Goal: Use online tool/utility

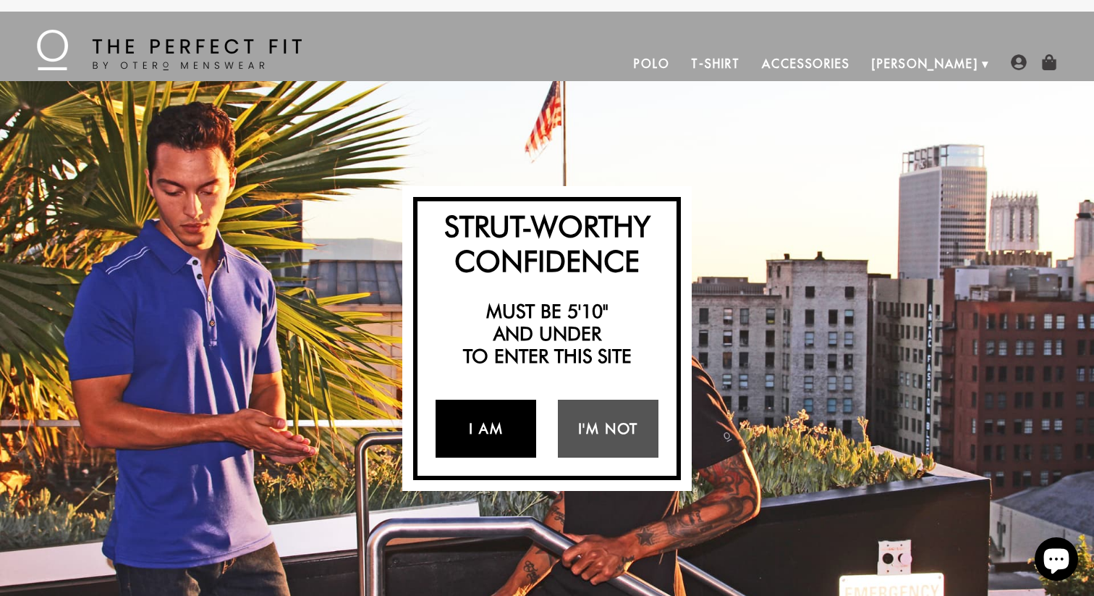
click at [497, 427] on link "I Am" at bounding box center [486, 429] width 101 height 58
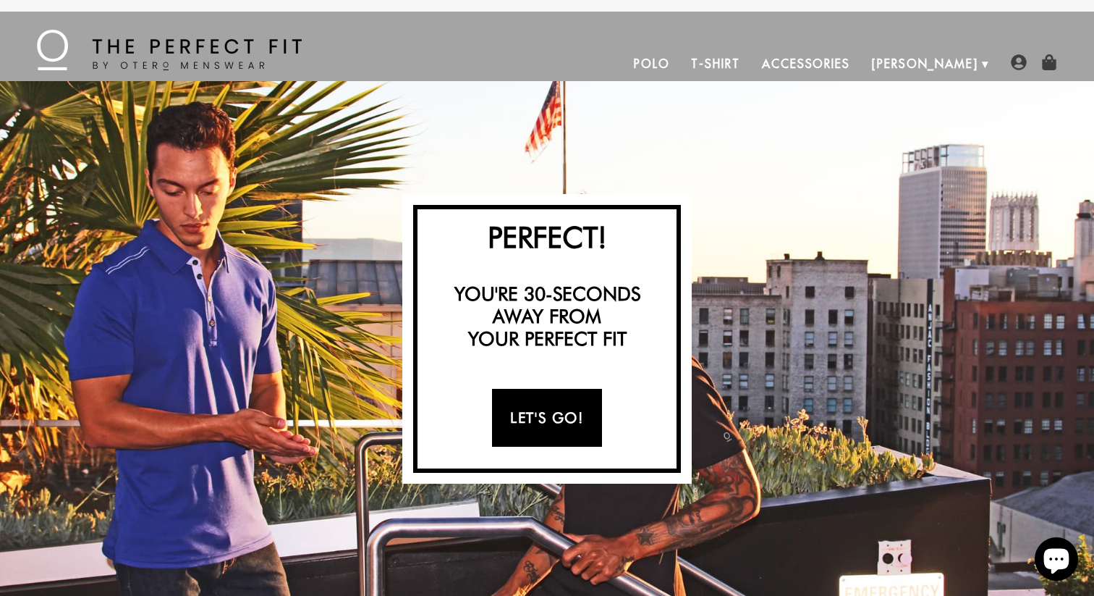
click at [518, 426] on link "Let's Go!" at bounding box center [546, 418] width 109 height 58
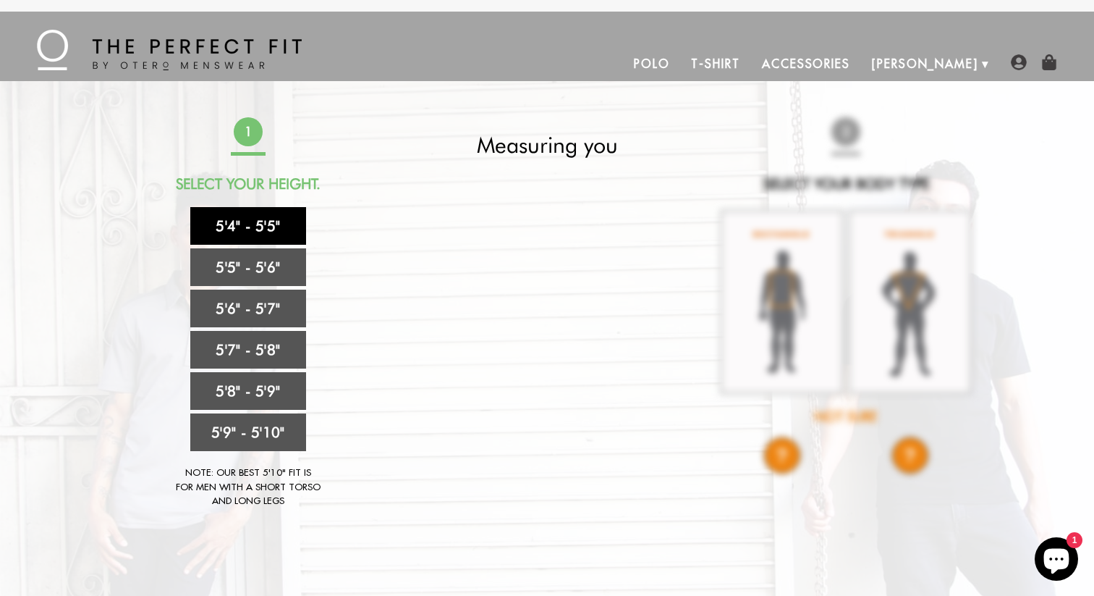
click at [282, 229] on link "5'4" - 5'5"" at bounding box center [248, 226] width 116 height 38
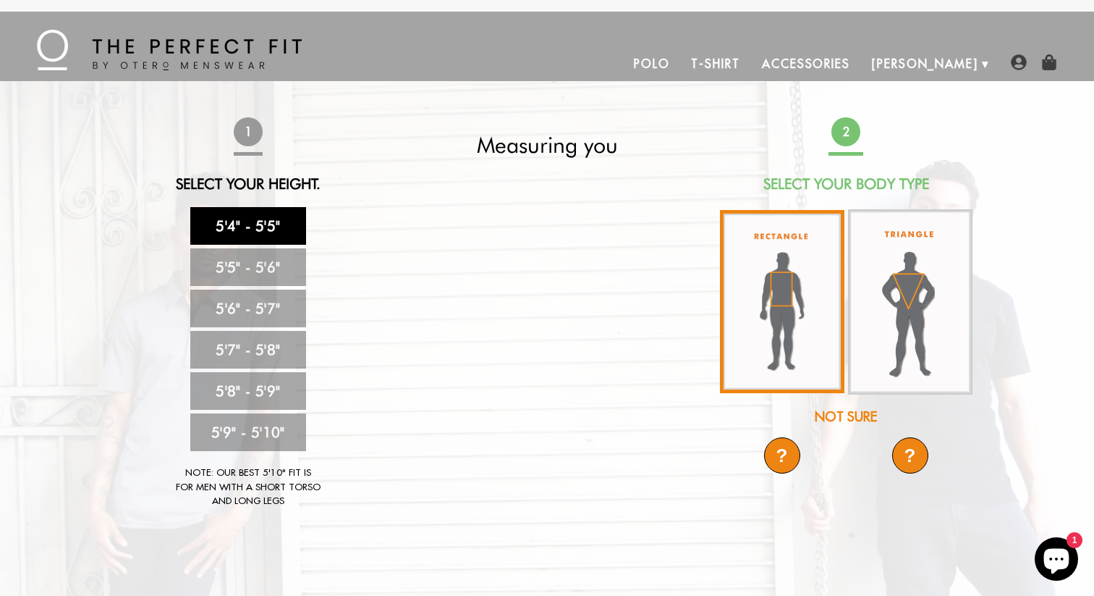
click at [786, 314] on img at bounding box center [782, 301] width 125 height 183
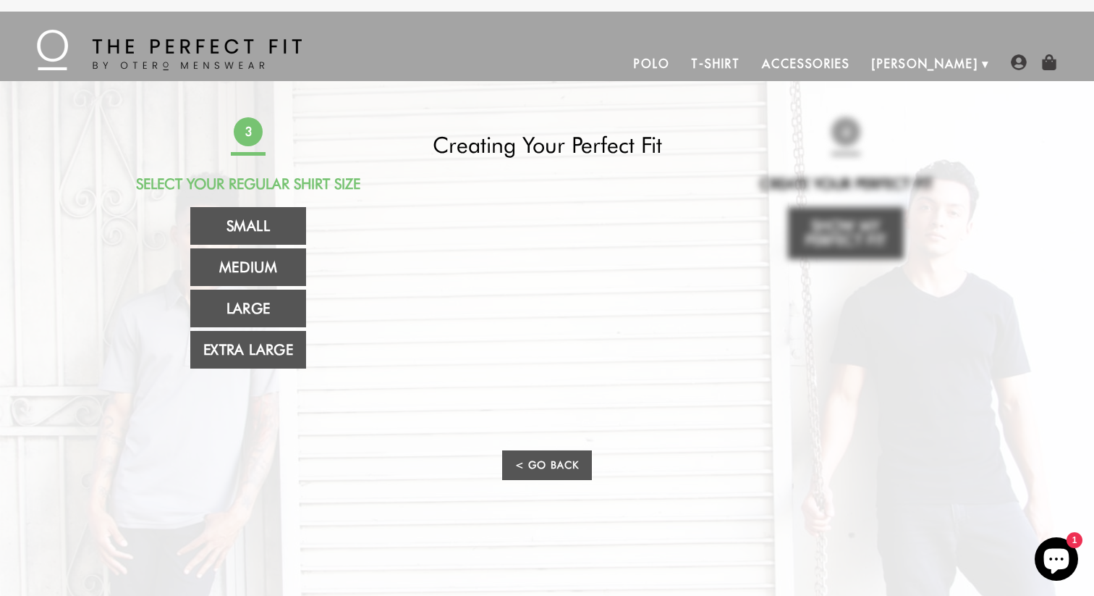
click at [680, 273] on div "3 Select Your Regular Shirt Size Small Medium Large Extra Large Creating Your P…" at bounding box center [547, 309] width 854 height 384
click at [274, 258] on link "Medium" at bounding box center [248, 267] width 116 height 38
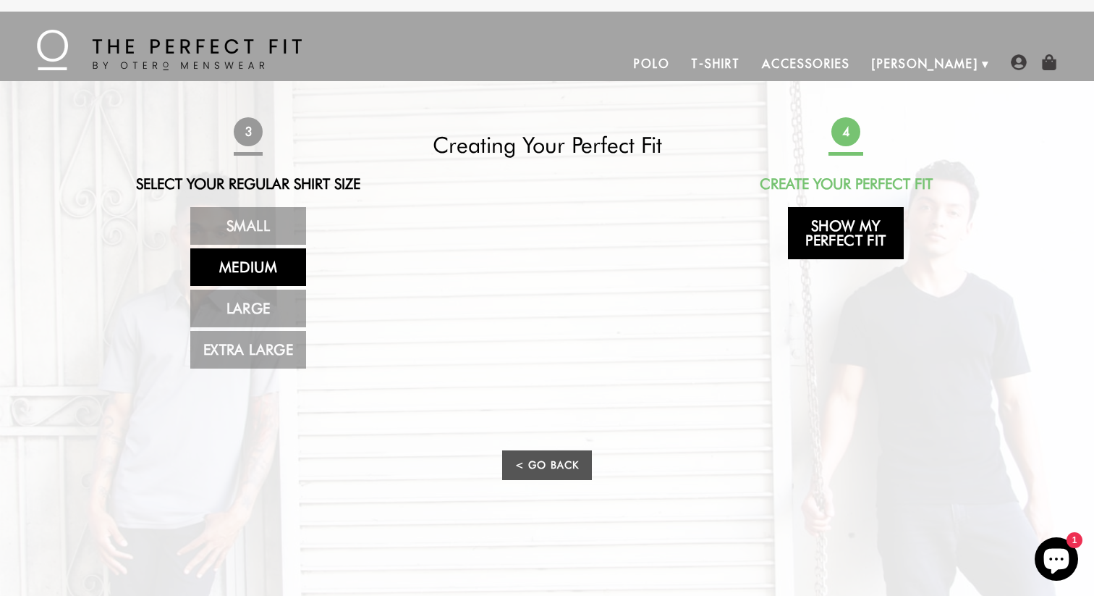
click at [851, 229] on link "Show My Perfect Fit" at bounding box center [846, 233] width 116 height 52
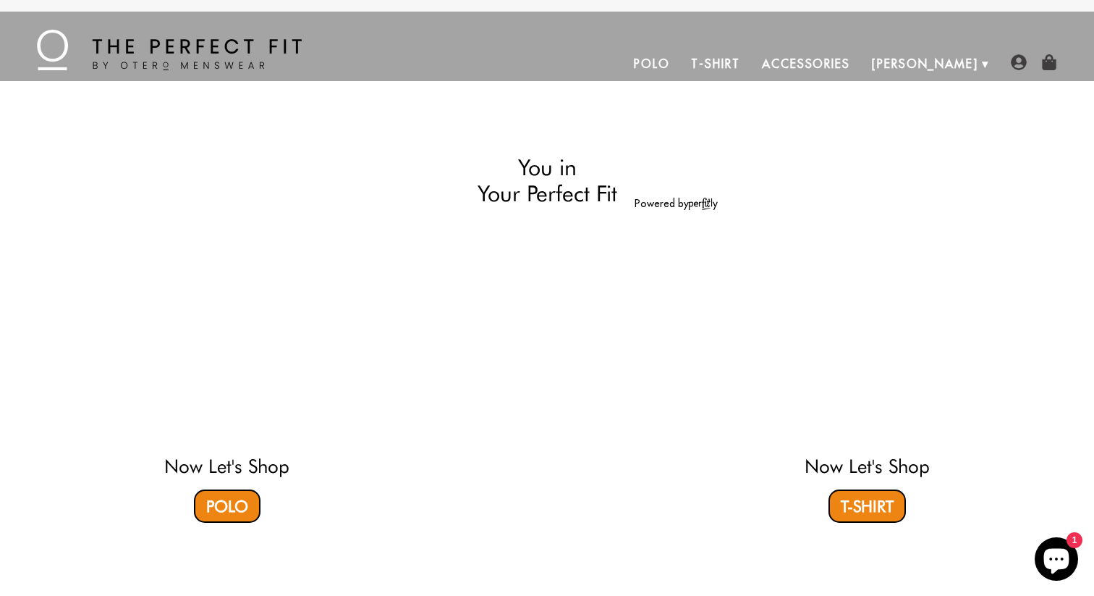
select select "M"
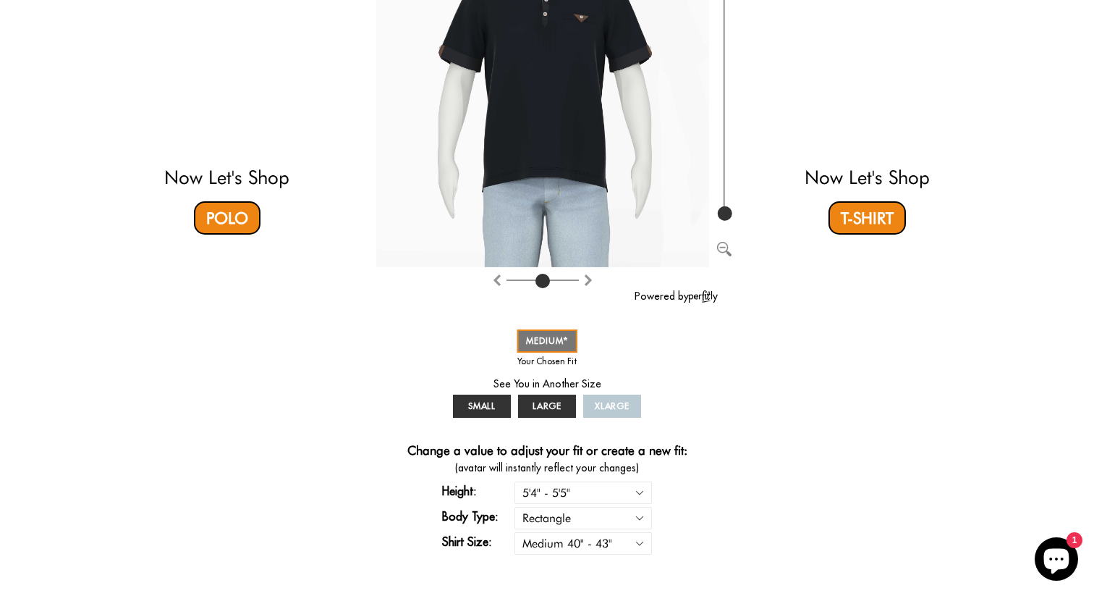
scroll to position [141, 0]
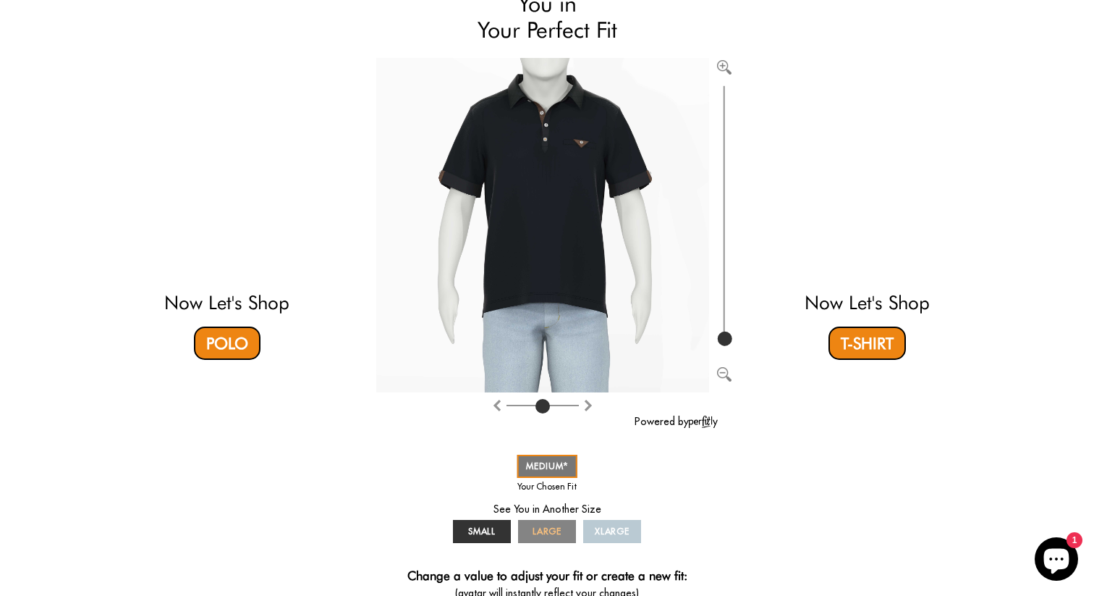
click at [540, 536] on span "LARGE" at bounding box center [548, 531] width 30 height 11
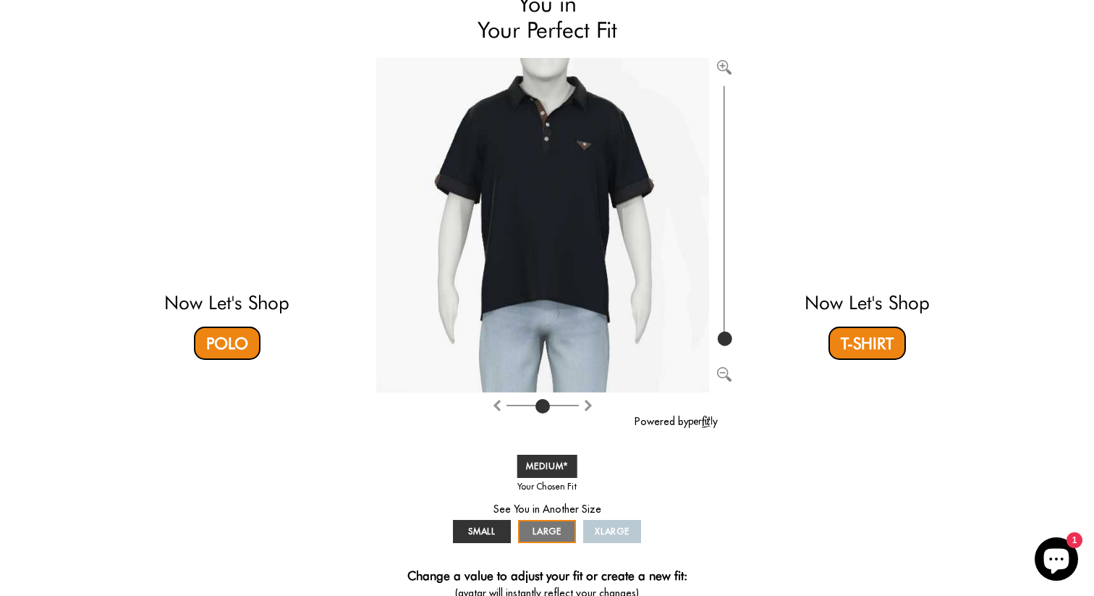
click at [608, 510] on div "SMALL MEDIUM LARGE XLARGE" at bounding box center [547, 499] width 195 height 96
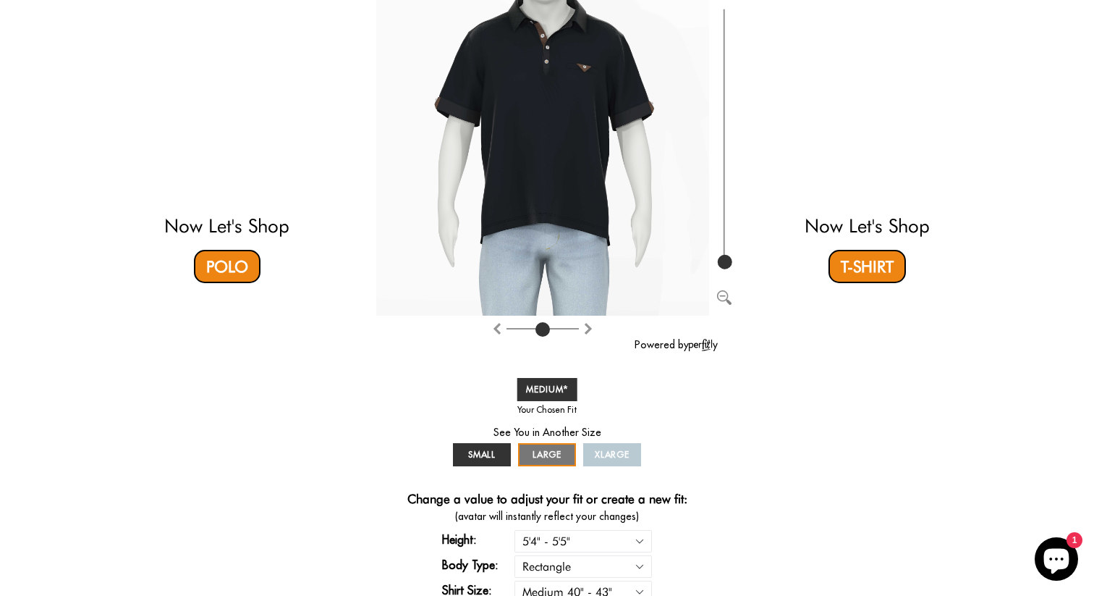
scroll to position [0, 0]
